Goal: Information Seeking & Learning: Learn about a topic

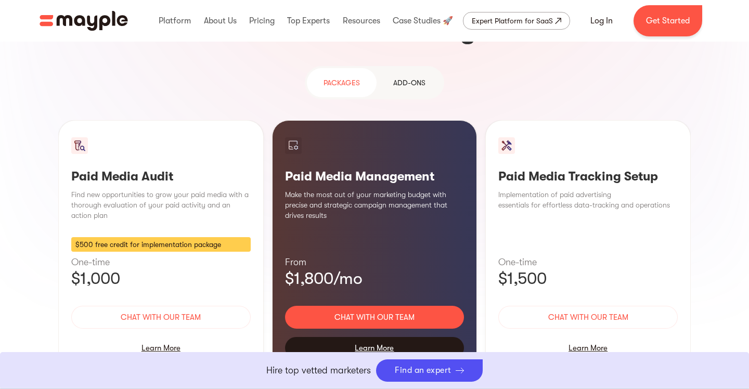
click at [373, 337] on div "Learn More" at bounding box center [375, 348] width 180 height 22
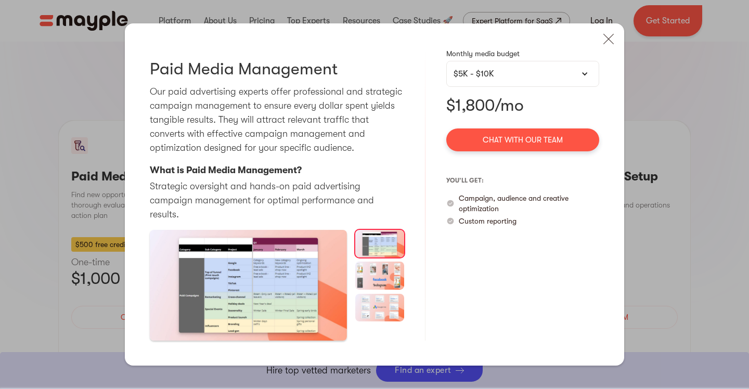
click at [479, 87] on div "$5K - $10K" at bounding box center [523, 74] width 153 height 26
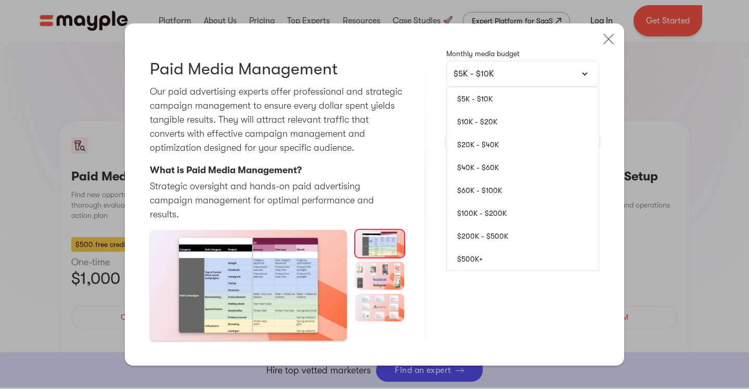
click at [307, 177] on div "Paid Media Management Our paid advertising experts offer professional and strat…" at bounding box center [277, 194] width 254 height 292
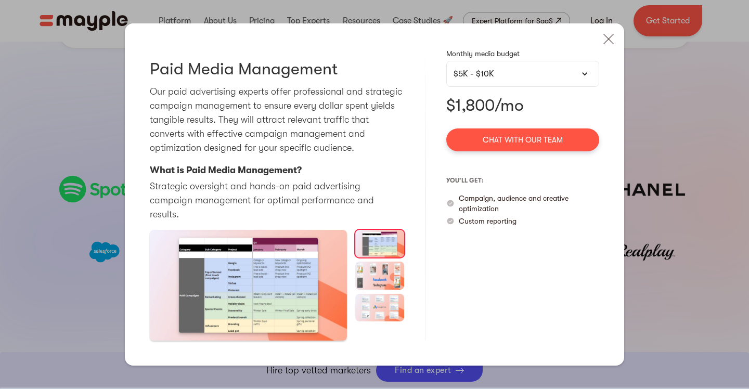
scroll to position [1773, 0]
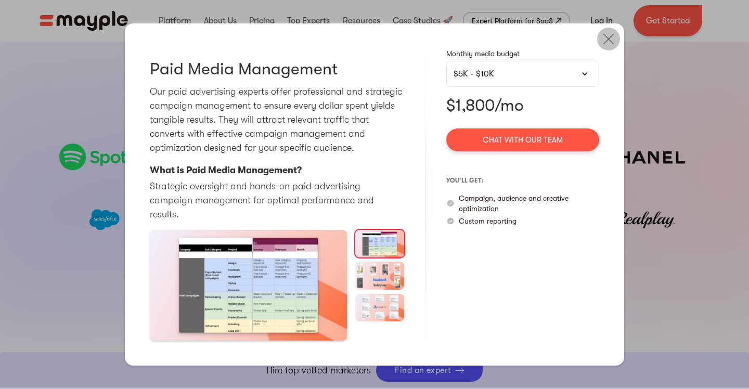
click at [610, 48] on img at bounding box center [608, 39] width 23 height 23
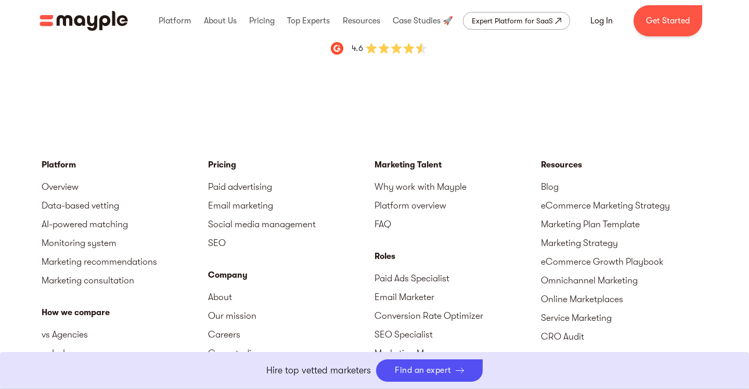
scroll to position [3415, 0]
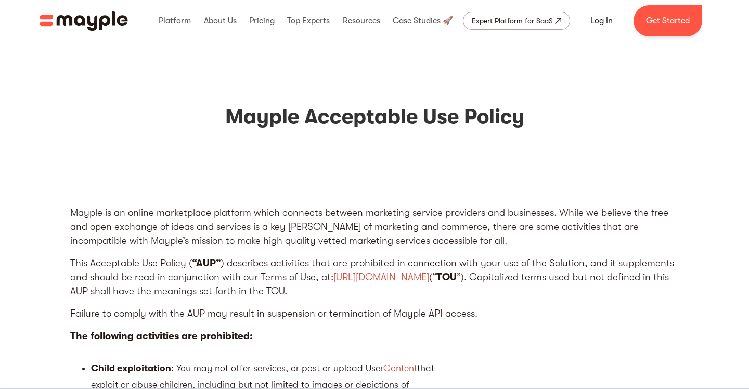
click at [523, 26] on div "Expert Platform for SaaS" at bounding box center [512, 21] width 81 height 12
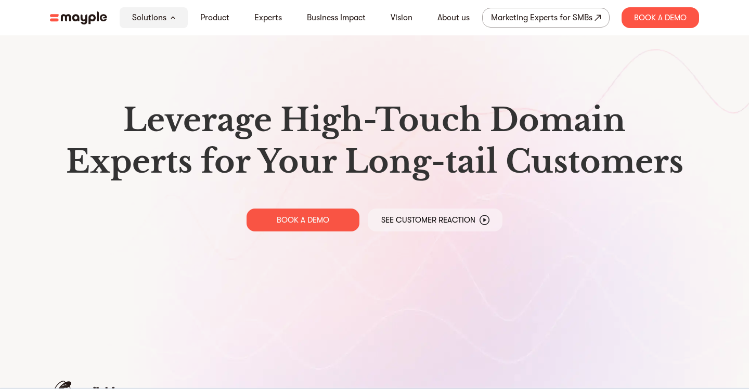
click at [388, 221] on p "See Customer Reaction" at bounding box center [428, 220] width 94 height 10
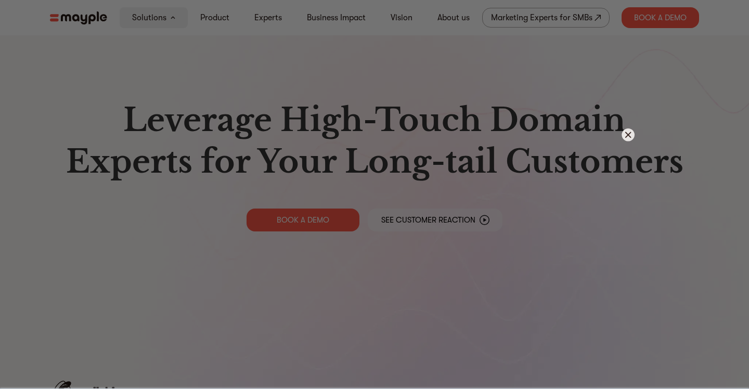
click at [627, 132] on img at bounding box center [628, 135] width 13 height 13
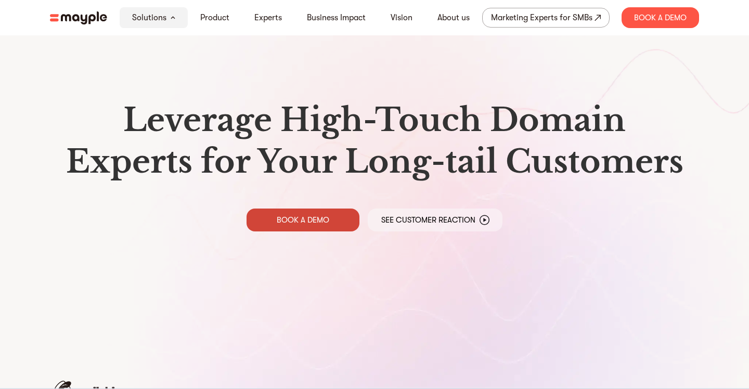
click at [304, 227] on link "BOOK A DEMO" at bounding box center [303, 220] width 113 height 23
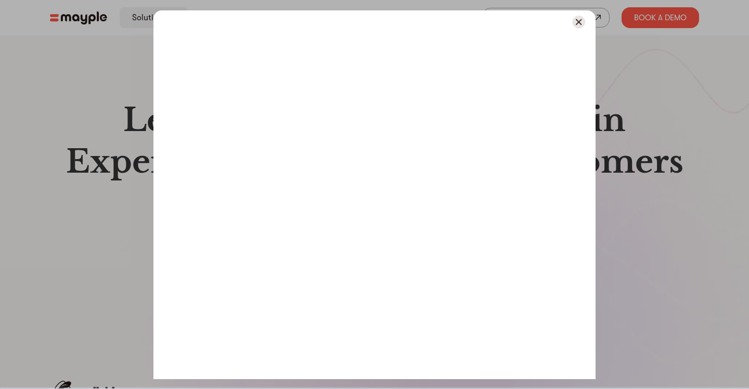
click at [578, 20] on img at bounding box center [578, 22] width 13 height 13
